Goal: Task Accomplishment & Management: Use online tool/utility

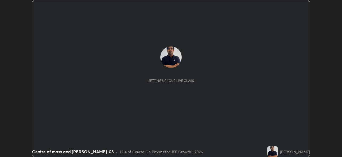
scroll to position [157, 342]
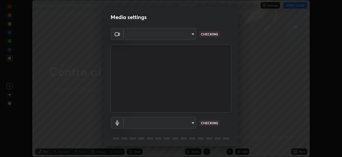
type input "440dc819fc980925616b5f394eaa9fa6086b7f53d6b22e7c60974c41b8a748ff"
type input "default"
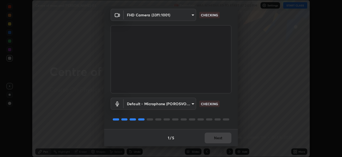
click at [223, 133] on div "1 / 5 Next" at bounding box center [171, 137] width 134 height 17
click at [223, 134] on div "1 / 5 Next" at bounding box center [171, 137] width 134 height 17
click at [224, 134] on div "1 / 5 Next" at bounding box center [171, 137] width 134 height 17
click at [224, 136] on div "1 / 5 Next" at bounding box center [171, 137] width 134 height 17
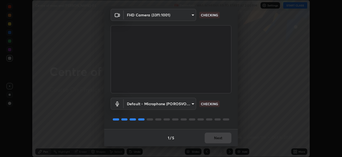
click at [224, 136] on div "1 / 5 Next" at bounding box center [171, 137] width 134 height 17
click at [226, 138] on div "1 / 5 Next" at bounding box center [171, 137] width 134 height 17
click at [223, 139] on div "1 / 5 Next" at bounding box center [171, 137] width 134 height 17
click at [222, 141] on div "1 / 5 Next" at bounding box center [171, 137] width 134 height 17
click at [223, 140] on div "1 / 5 Next" at bounding box center [171, 137] width 134 height 17
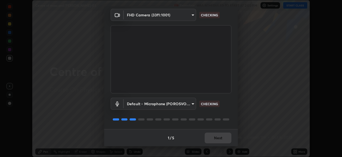
click at [223, 140] on div "1 / 5 Next" at bounding box center [171, 137] width 134 height 17
click at [223, 139] on div "1 / 5 Next" at bounding box center [171, 137] width 134 height 17
click at [223, 137] on div "1 / 5 Next" at bounding box center [171, 137] width 134 height 17
click at [221, 138] on div "1 / 5 Next" at bounding box center [171, 137] width 134 height 17
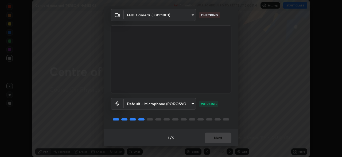
click at [221, 139] on div "1 / 5 Next" at bounding box center [171, 137] width 134 height 17
click at [222, 136] on div "1 / 5 Next" at bounding box center [171, 137] width 134 height 17
click at [223, 136] on div "1 / 5 Next" at bounding box center [171, 137] width 134 height 17
click at [221, 138] on button "Next" at bounding box center [218, 137] width 27 height 11
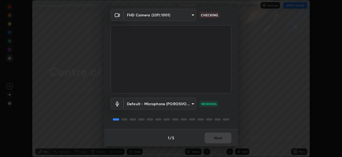
scroll to position [0, 0]
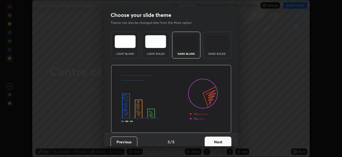
click at [223, 136] on button "Next" at bounding box center [218, 141] width 27 height 11
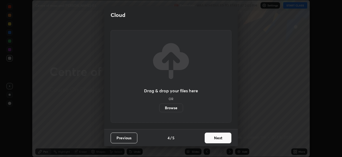
click at [223, 139] on button "Next" at bounding box center [218, 137] width 27 height 11
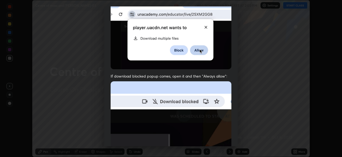
scroll to position [115, 0]
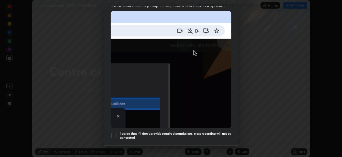
click at [221, 131] on h5 "I agree that if I don't provide required permissions, class recording will not …" at bounding box center [176, 135] width 112 height 8
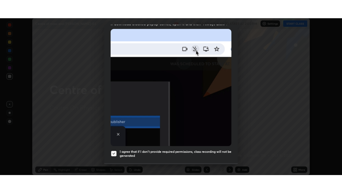
scroll to position [128, 0]
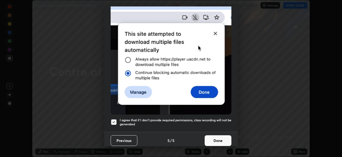
click at [216, 139] on button "Done" at bounding box center [218, 140] width 27 height 11
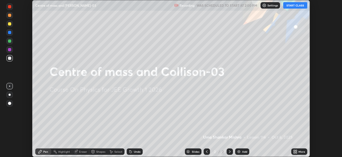
click at [292, 149] on div "More" at bounding box center [300, 151] width 16 height 11
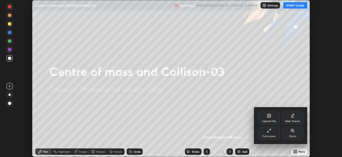
click at [267, 135] on div "Full screen" at bounding box center [269, 136] width 13 height 3
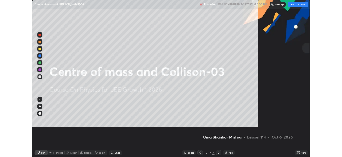
scroll to position [193, 342]
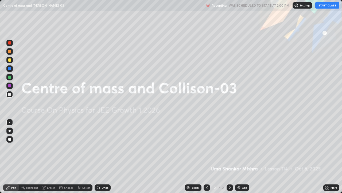
click at [325, 7] on button "START CLASS" at bounding box center [328, 5] width 24 height 6
click at [52, 156] on div "Eraser" at bounding box center [51, 187] width 8 height 3
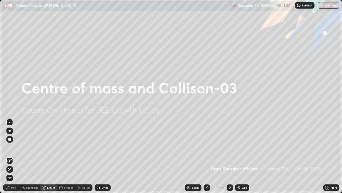
click at [238, 156] on img at bounding box center [239, 187] width 4 height 4
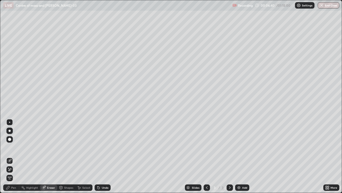
click at [13, 156] on div "Pen" at bounding box center [13, 187] width 5 height 3
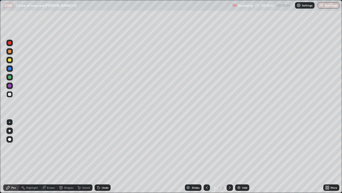
click at [51, 156] on div "Eraser" at bounding box center [51, 187] width 8 height 3
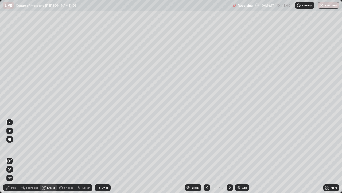
click at [14, 156] on div "Pen" at bounding box center [13, 187] width 5 height 3
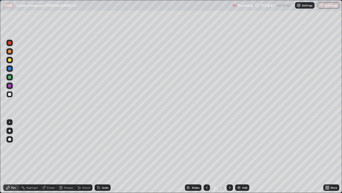
click at [228, 156] on icon at bounding box center [230, 187] width 4 height 4
click at [227, 156] on div at bounding box center [230, 187] width 6 height 11
click at [238, 156] on div "Add" at bounding box center [242, 187] width 14 height 6
click at [242, 156] on div "Add" at bounding box center [242, 187] width 14 height 6
click at [10, 94] on div at bounding box center [9, 94] width 3 height 3
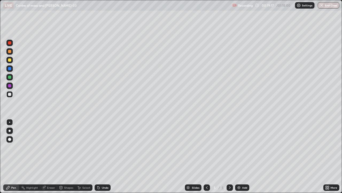
click at [10, 43] on div at bounding box center [9, 42] width 3 height 3
click at [10, 86] on div at bounding box center [9, 85] width 3 height 3
click at [9, 94] on div at bounding box center [9, 94] width 3 height 3
click at [10, 86] on div at bounding box center [9, 85] width 3 height 3
click at [10, 70] on div at bounding box center [9, 68] width 3 height 3
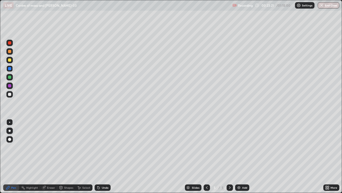
click at [50, 156] on div "Eraser" at bounding box center [51, 187] width 8 height 3
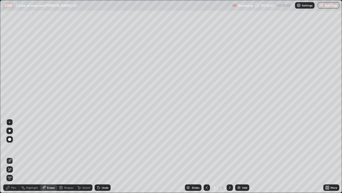
click at [11, 156] on div "Pen" at bounding box center [11, 187] width 16 height 6
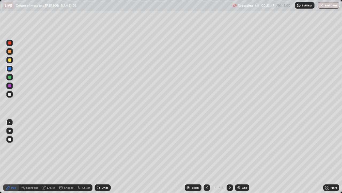
click at [10, 61] on div at bounding box center [9, 59] width 3 height 3
click at [10, 60] on div at bounding box center [9, 59] width 3 height 3
click at [10, 61] on div at bounding box center [9, 59] width 3 height 3
click at [48, 156] on div "Eraser" at bounding box center [51, 187] width 8 height 3
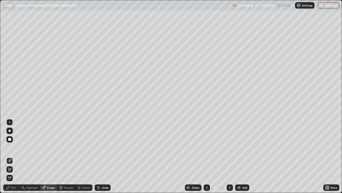
click at [13, 156] on div "Pen" at bounding box center [13, 187] width 5 height 3
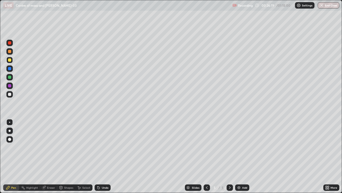
click at [10, 71] on div at bounding box center [9, 68] width 6 height 6
click at [10, 85] on div at bounding box center [9, 85] width 3 height 3
click at [10, 86] on div at bounding box center [9, 85] width 3 height 3
click at [10, 60] on div at bounding box center [9, 59] width 3 height 3
click at [50, 156] on div "Eraser" at bounding box center [51, 187] width 8 height 3
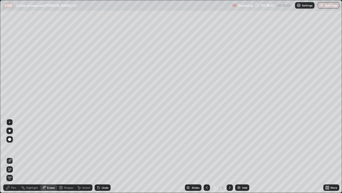
click at [14, 156] on div "Pen" at bounding box center [13, 187] width 5 height 3
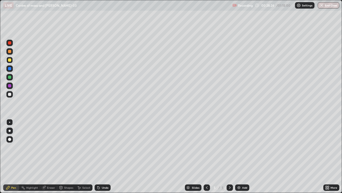
click at [51, 156] on div "Eraser" at bounding box center [51, 187] width 8 height 3
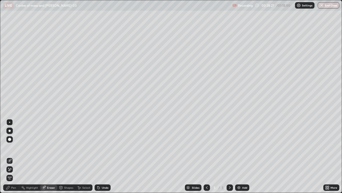
click at [13, 156] on div "Pen" at bounding box center [13, 187] width 5 height 3
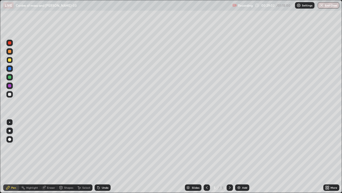
click at [51, 156] on div "Eraser" at bounding box center [51, 187] width 8 height 3
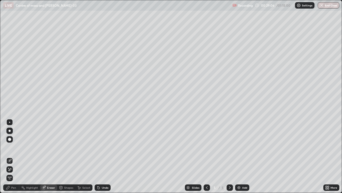
click at [15, 156] on div "Pen" at bounding box center [11, 187] width 16 height 6
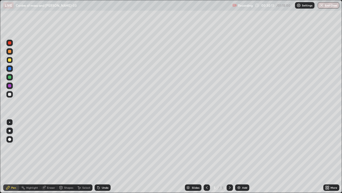
click at [98, 156] on icon at bounding box center [99, 187] width 2 height 2
click at [102, 156] on div "Undo" at bounding box center [103, 187] width 16 height 6
click at [49, 156] on div "Eraser" at bounding box center [51, 187] width 8 height 3
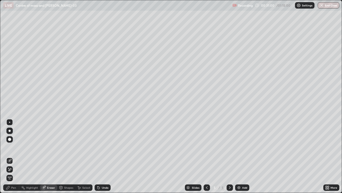
click at [15, 156] on div "Pen" at bounding box center [13, 187] width 5 height 3
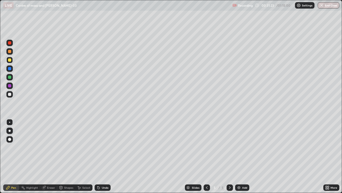
click at [98, 156] on icon at bounding box center [99, 187] width 2 height 2
click at [97, 156] on icon at bounding box center [99, 187] width 4 height 4
click at [98, 156] on icon at bounding box center [99, 187] width 2 height 2
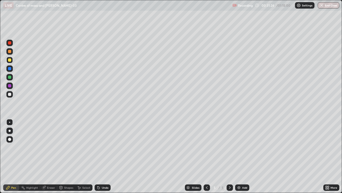
click at [98, 156] on icon at bounding box center [99, 187] width 2 height 2
click at [99, 156] on icon at bounding box center [99, 187] width 2 height 2
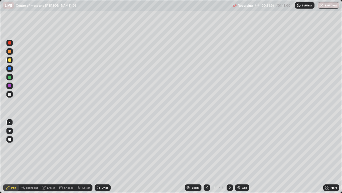
click at [98, 156] on icon at bounding box center [99, 187] width 2 height 2
click at [99, 156] on icon at bounding box center [99, 187] width 2 height 2
click at [100, 156] on icon at bounding box center [99, 187] width 4 height 4
click at [99, 156] on icon at bounding box center [99, 187] width 2 height 2
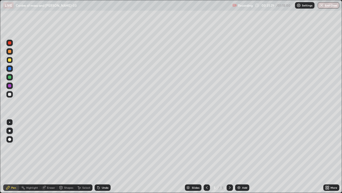
click at [48, 156] on div "Eraser" at bounding box center [51, 187] width 8 height 3
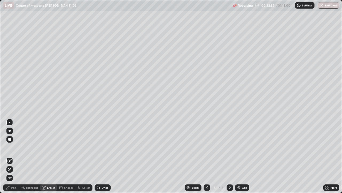
click at [99, 156] on icon at bounding box center [99, 187] width 4 height 4
click at [13, 156] on div "Pen" at bounding box center [13, 187] width 5 height 3
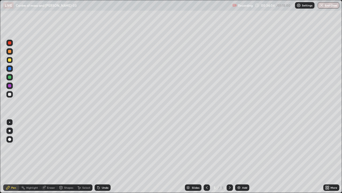
click at [10, 69] on div at bounding box center [9, 68] width 3 height 3
click at [10, 86] on div at bounding box center [9, 85] width 3 height 3
click at [238, 156] on img at bounding box center [239, 187] width 4 height 4
click at [11, 60] on div at bounding box center [9, 59] width 3 height 3
click at [9, 60] on div at bounding box center [9, 59] width 3 height 3
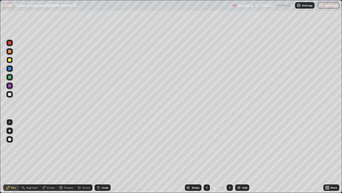
click at [8, 93] on div at bounding box center [9, 94] width 3 height 3
click at [10, 95] on div at bounding box center [9, 94] width 3 height 3
click at [10, 86] on div at bounding box center [9, 85] width 3 height 3
click at [47, 156] on div "Eraser" at bounding box center [51, 187] width 8 height 3
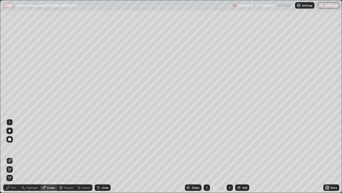
click at [13, 156] on div "Pen" at bounding box center [13, 187] width 5 height 3
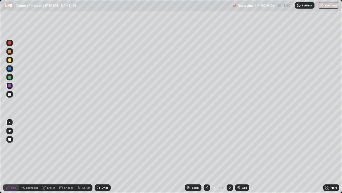
click at [48, 156] on div "Eraser" at bounding box center [51, 187] width 8 height 3
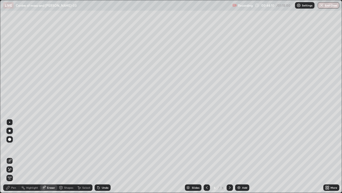
click at [14, 156] on div "Pen" at bounding box center [13, 187] width 5 height 3
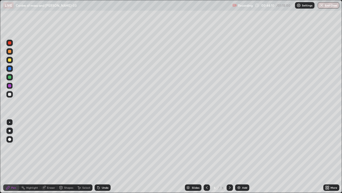
click at [15, 156] on div "Pen" at bounding box center [13, 187] width 5 height 3
click at [48, 156] on div "Eraser" at bounding box center [51, 187] width 8 height 3
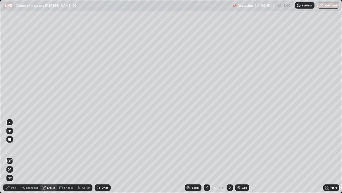
click at [14, 156] on div "Pen" at bounding box center [13, 187] width 5 height 3
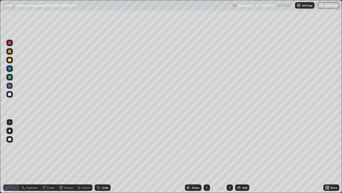
click at [50, 156] on div "Eraser" at bounding box center [51, 187] width 8 height 3
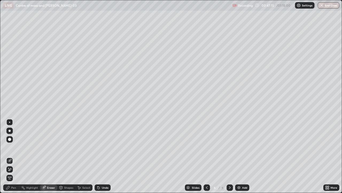
click at [12, 156] on div "Pen" at bounding box center [13, 187] width 5 height 3
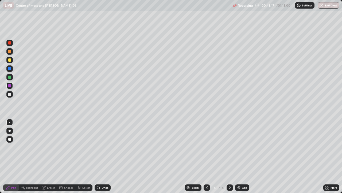
click at [230, 156] on icon at bounding box center [230, 187] width 4 height 4
click at [238, 156] on img at bounding box center [239, 187] width 4 height 4
click at [9, 94] on div at bounding box center [9, 94] width 3 height 3
click at [48, 156] on div "Eraser" at bounding box center [51, 187] width 8 height 3
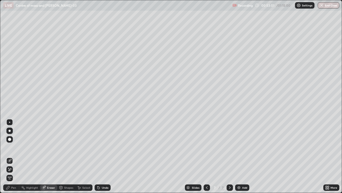
click at [237, 156] on img at bounding box center [239, 187] width 4 height 4
click at [12, 156] on div "Pen" at bounding box center [13, 187] width 5 height 3
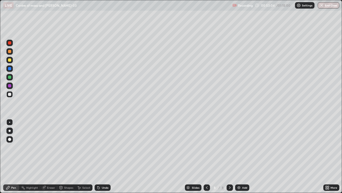
click at [11, 93] on div at bounding box center [9, 94] width 3 height 3
click at [10, 45] on div at bounding box center [9, 43] width 6 height 6
click at [326, 4] on button "End Class" at bounding box center [329, 5] width 22 height 6
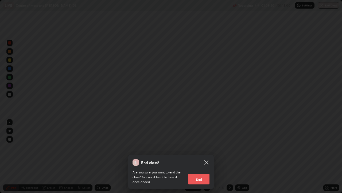
click at [201, 156] on button "End" at bounding box center [198, 178] width 21 height 11
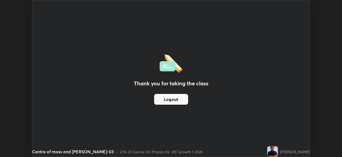
scroll to position [26599, 26413]
